Goal: Task Accomplishment & Management: Use online tool/utility

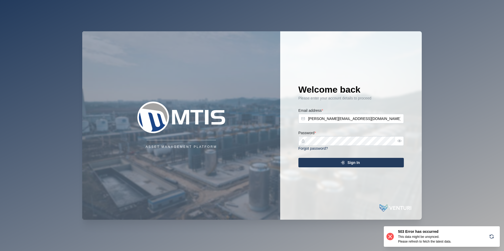
click at [363, 162] on div "Sign In" at bounding box center [350, 162] width 97 height 9
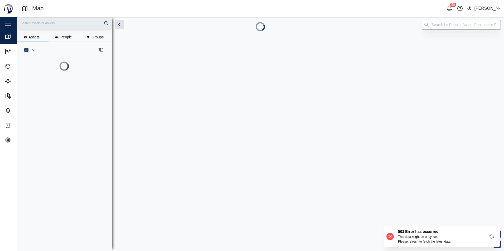
scroll to position [4, 4]
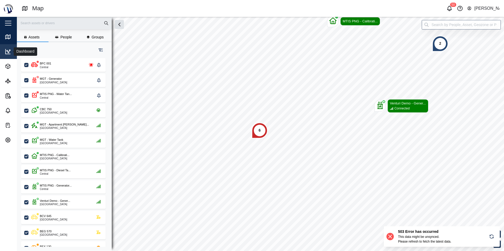
click at [9, 51] on icon at bounding box center [8, 51] width 6 height 6
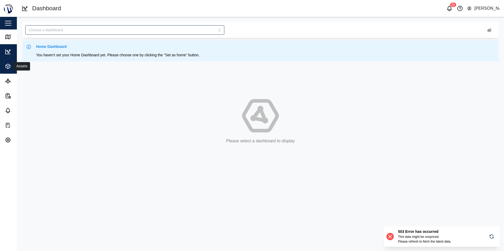
click at [9, 65] on icon "button" at bounding box center [8, 66] width 4 height 5
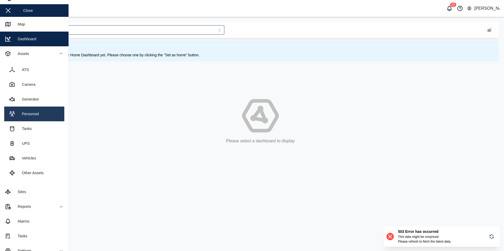
scroll to position [20, 0]
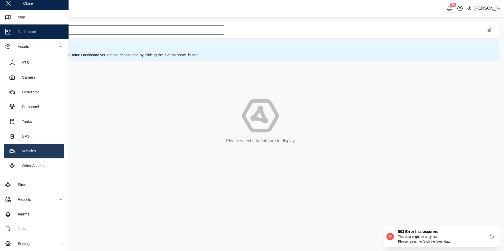
click at [39, 149] on link "Vehicles" at bounding box center [34, 151] width 60 height 15
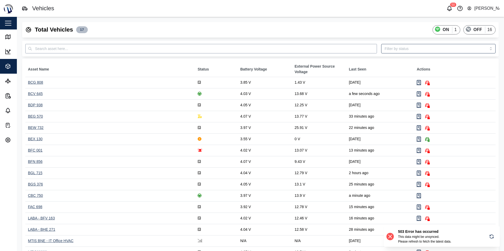
click at [71, 47] on input "text" at bounding box center [201, 48] width 352 height 9
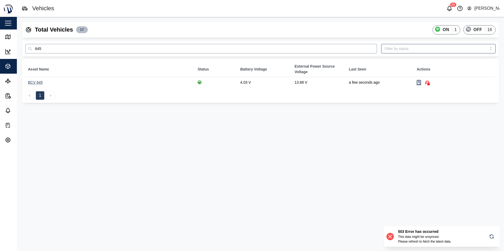
type input "645"
click at [409, 52] on input "search" at bounding box center [438, 48] width 114 height 9
click at [398, 46] on input "OK" at bounding box center [438, 48] width 114 height 9
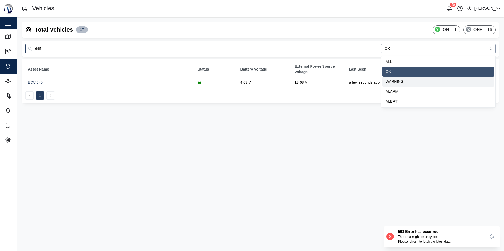
type input "WARNING"
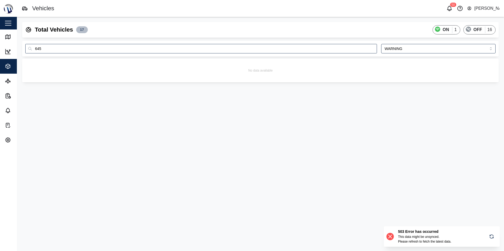
click at [388, 238] on icon at bounding box center [390, 237] width 6 height 6
click at [389, 238] on icon at bounding box center [389, 236] width 3 height 3
click at [494, 238] on icon "button" at bounding box center [491, 237] width 5 height 6
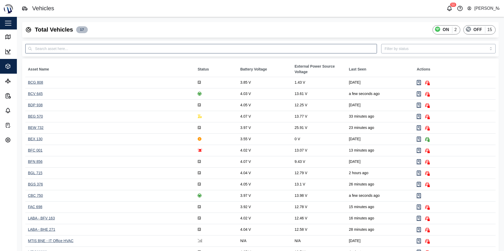
click at [400, 49] on input "search" at bounding box center [438, 48] width 114 height 9
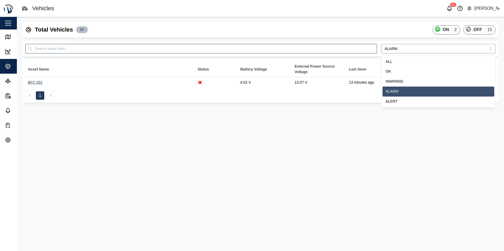
click at [400, 51] on input "ALARM" at bounding box center [438, 48] width 114 height 9
type input "OK"
